Goal: Information Seeking & Learning: Learn about a topic

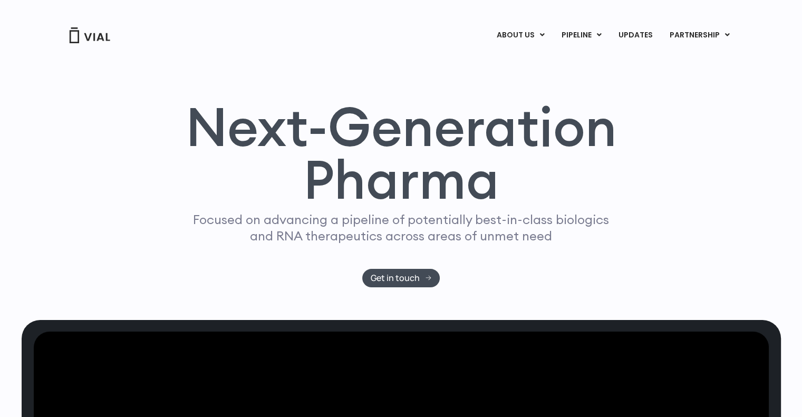
drag, startPoint x: 574, startPoint y: 366, endPoint x: 578, endPoint y: -64, distance: 430.2
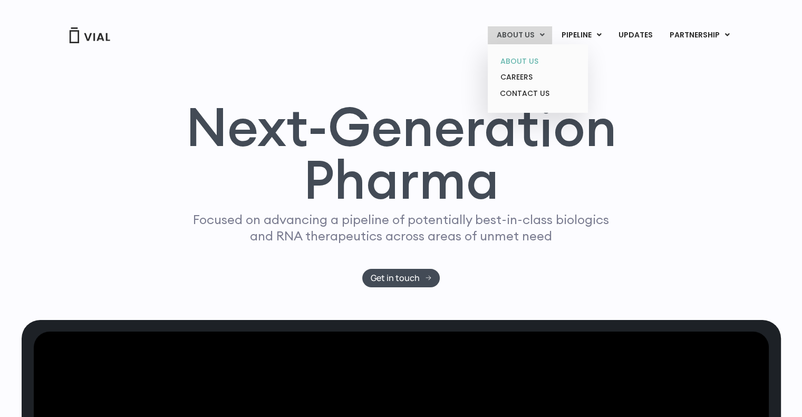
click at [520, 57] on link "ABOUT US" at bounding box center [537, 61] width 92 height 16
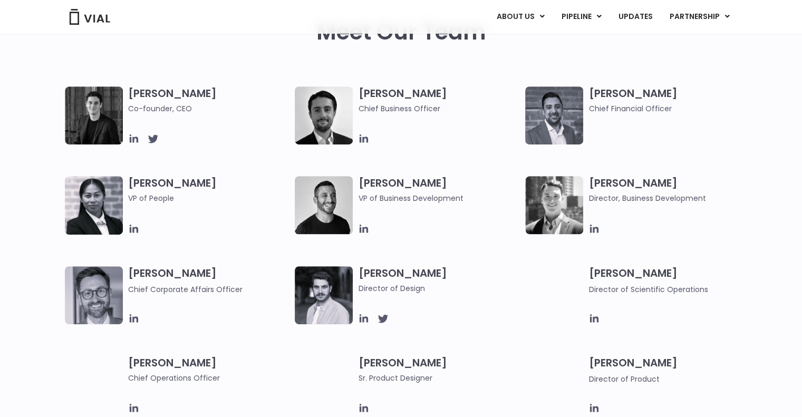
scroll to position [527, 0]
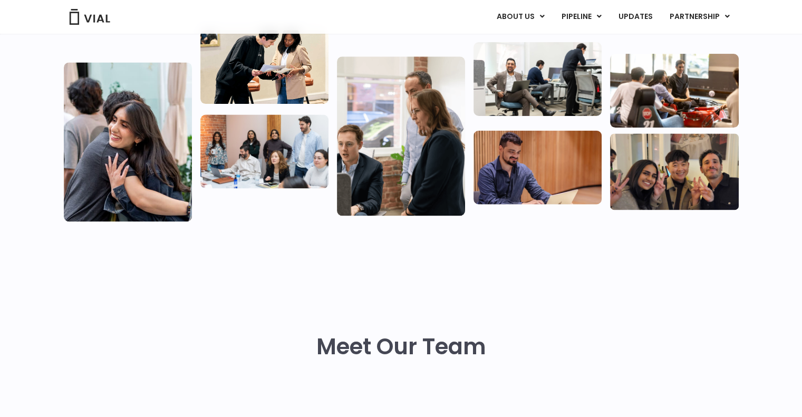
scroll to position [527, 0]
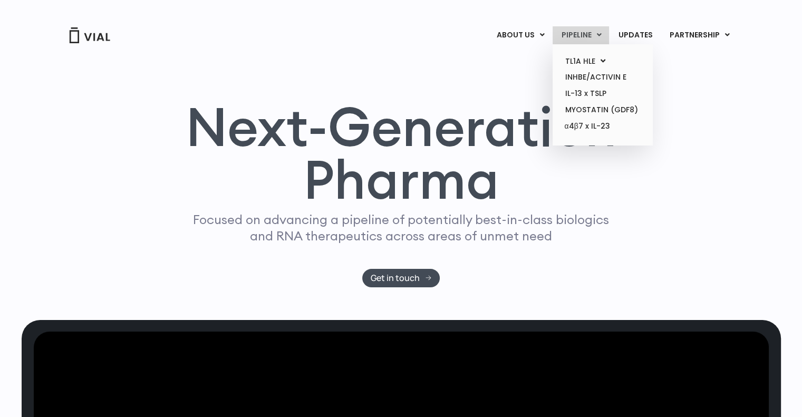
click at [588, 30] on link "PIPELINE" at bounding box center [580, 35] width 56 height 18
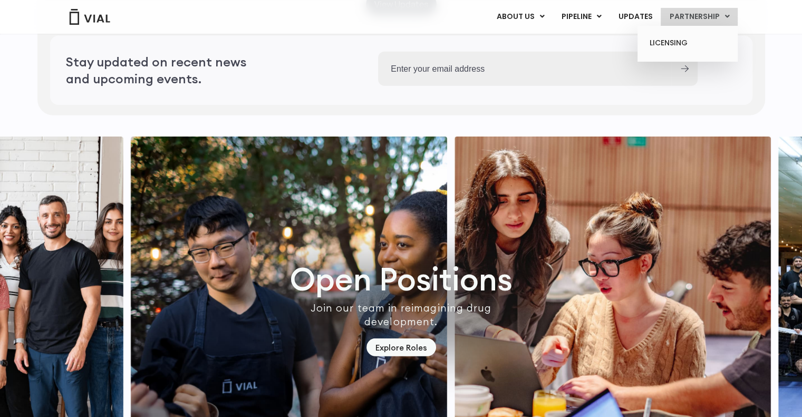
scroll to position [2851, 0]
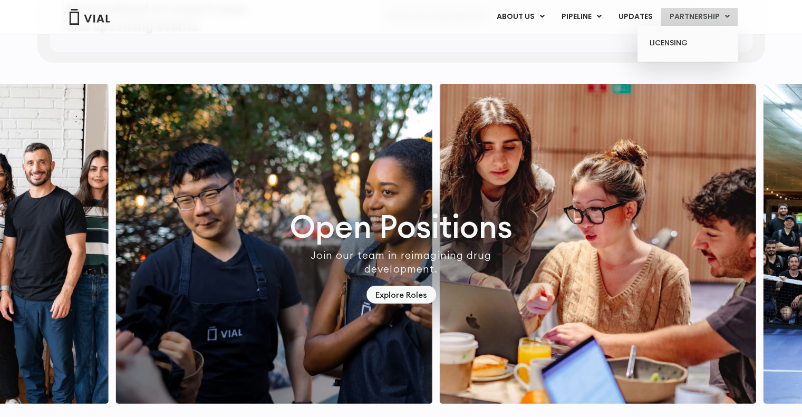
click at [711, 12] on link "PARTNERSHIP" at bounding box center [698, 17] width 77 height 18
click at [677, 41] on link "LICENSING" at bounding box center [687, 43] width 92 height 17
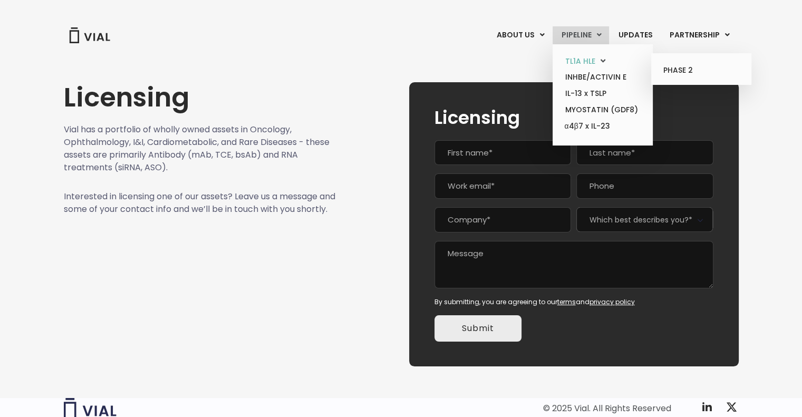
click at [583, 61] on link "TL1A HLE" at bounding box center [602, 61] width 92 height 16
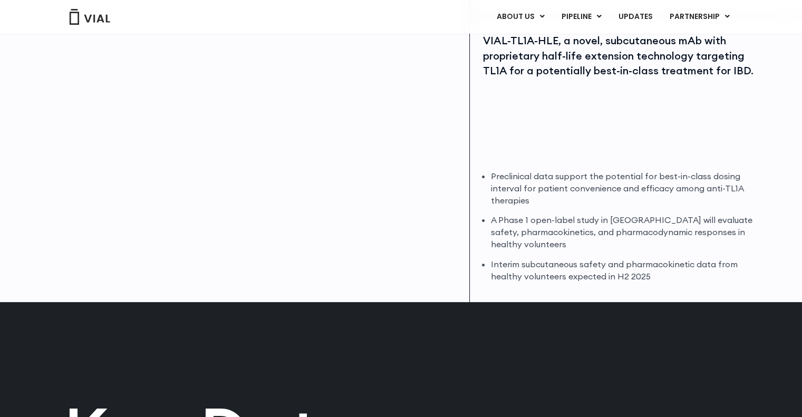
scroll to position [242, 0]
